Goal: Task Accomplishment & Management: Use online tool/utility

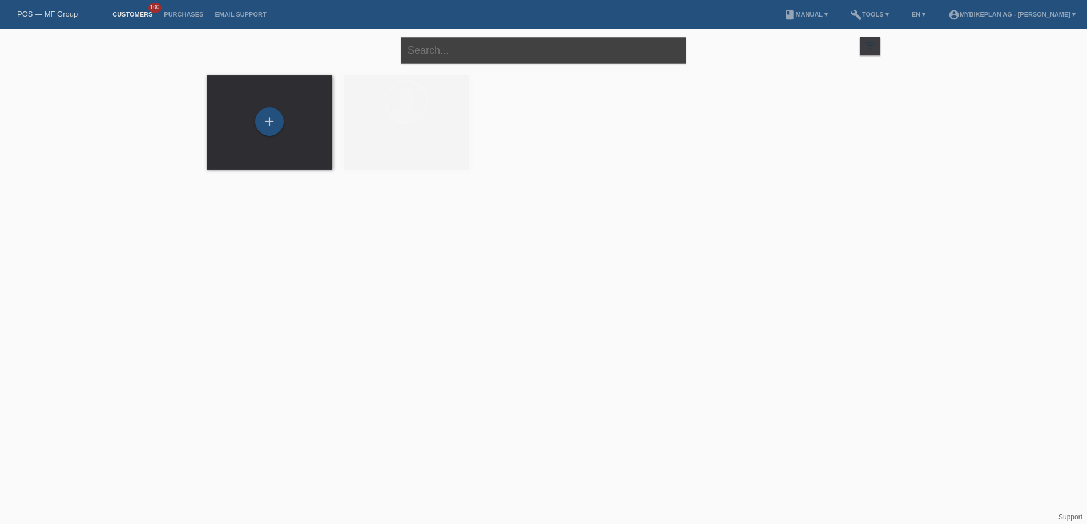
click at [456, 47] on input "text" at bounding box center [543, 50] width 285 height 27
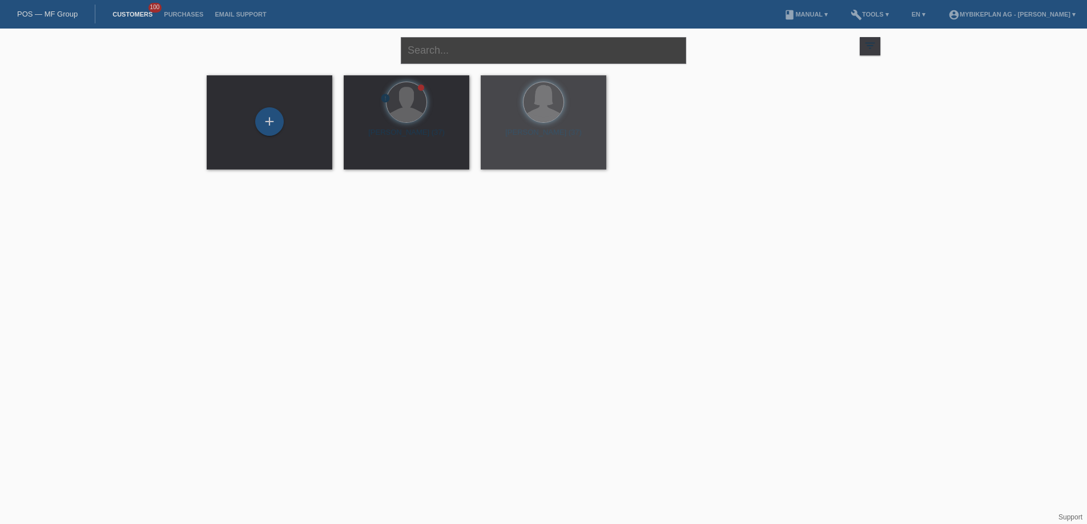
paste input "[PERSON_NAME]"
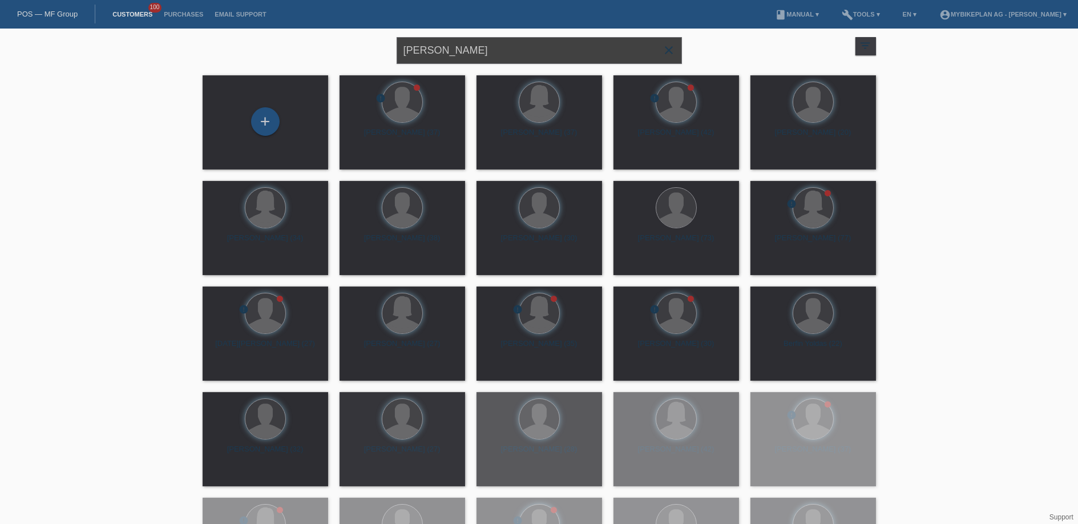
type input "[PERSON_NAME]"
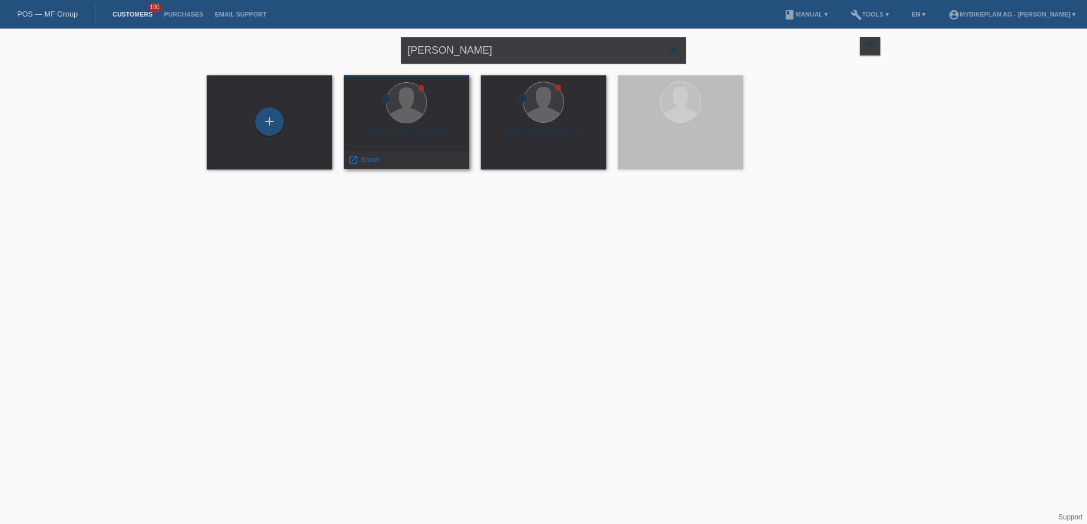
click at [397, 138] on div "Ivan Avolio (48)" at bounding box center [406, 137] width 107 height 18
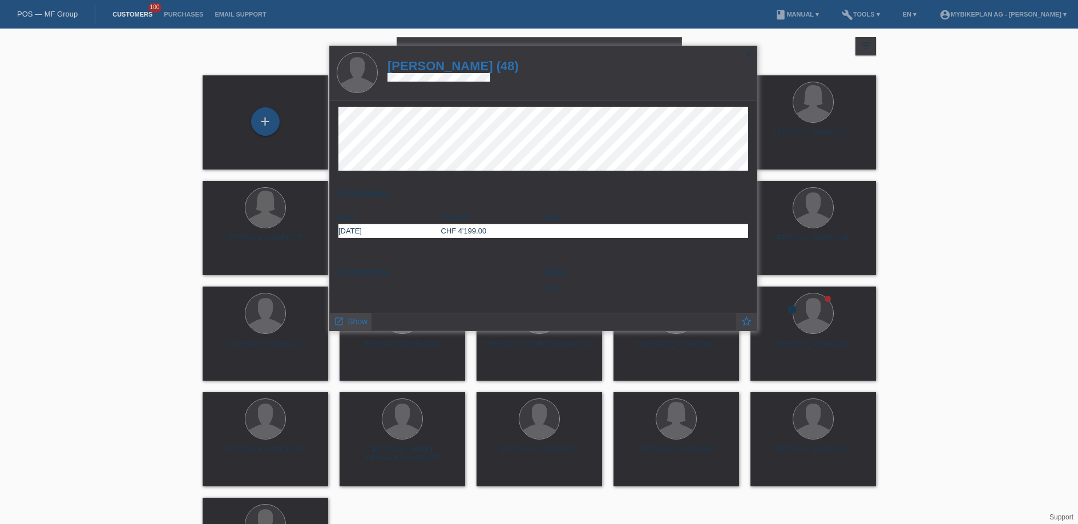
click at [356, 322] on span "Show" at bounding box center [358, 321] width 20 height 9
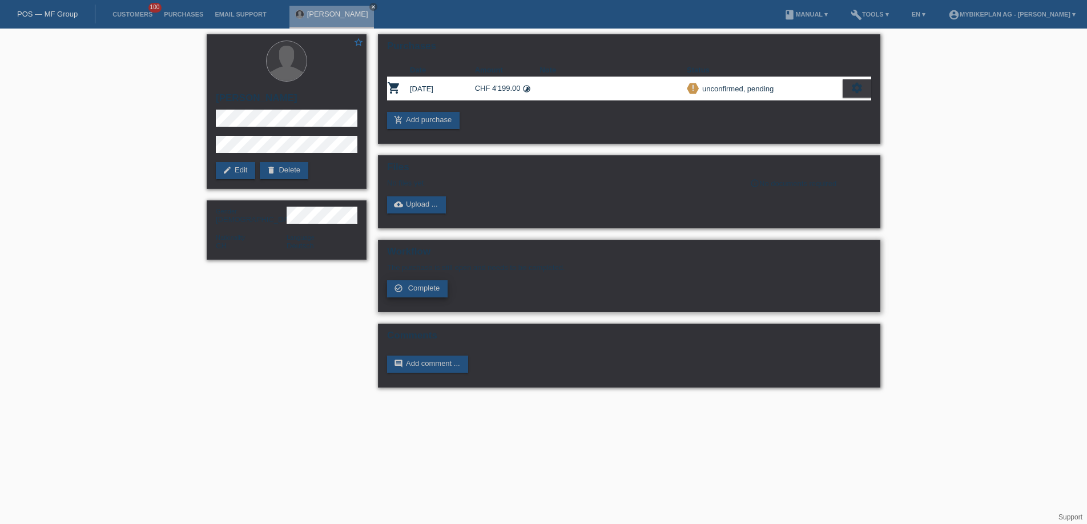
click at [418, 294] on link "check_circle_outline Complete" at bounding box center [417, 288] width 60 height 17
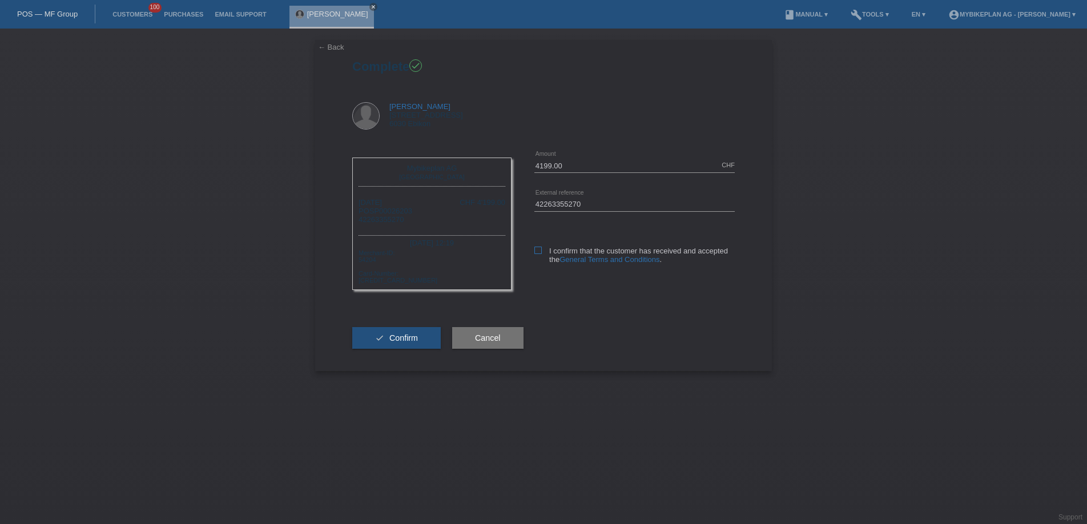
click at [541, 252] on label "I confirm that the customer has received and accepted the General Terms and Con…" at bounding box center [634, 255] width 200 height 17
click at [541, 252] on input "I confirm that the customer has received and accepted the General Terms and Con…" at bounding box center [537, 250] width 7 height 7
checkbox input "true"
click at [403, 333] on span "Confirm" at bounding box center [403, 337] width 29 height 9
